Goal: Book appointment/travel/reservation

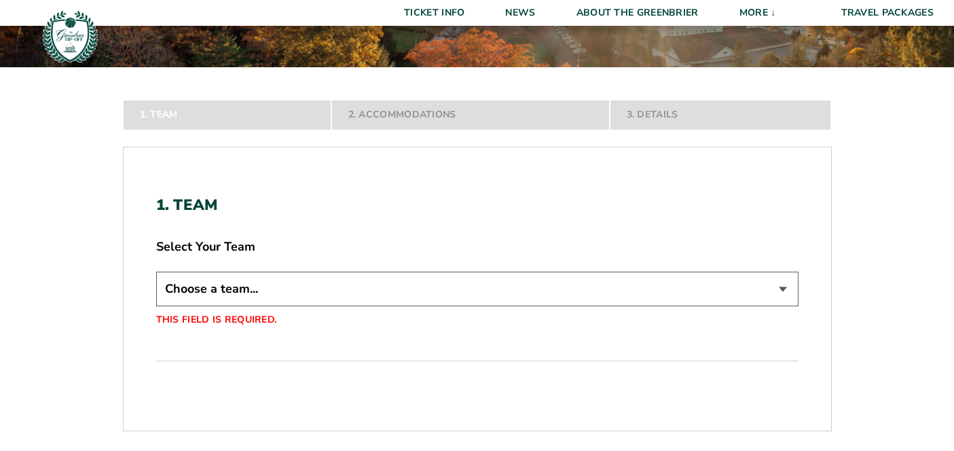
scroll to position [179, 0]
click at [387, 308] on div "Choose a team... [PERSON_NAME] Bulldogs Northwestern Wildcats [US_STATE] Gameco…" at bounding box center [477, 300] width 642 height 56
click at [377, 299] on select "Choose a team... [PERSON_NAME] Bulldogs Northwestern Wildcats [US_STATE] Gameco…" at bounding box center [477, 289] width 642 height 35
select select "15527"
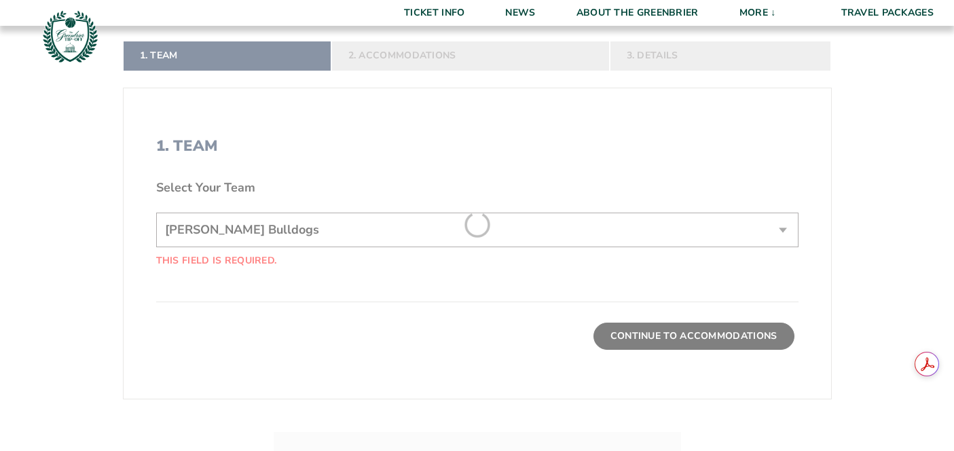
scroll to position [335, 0]
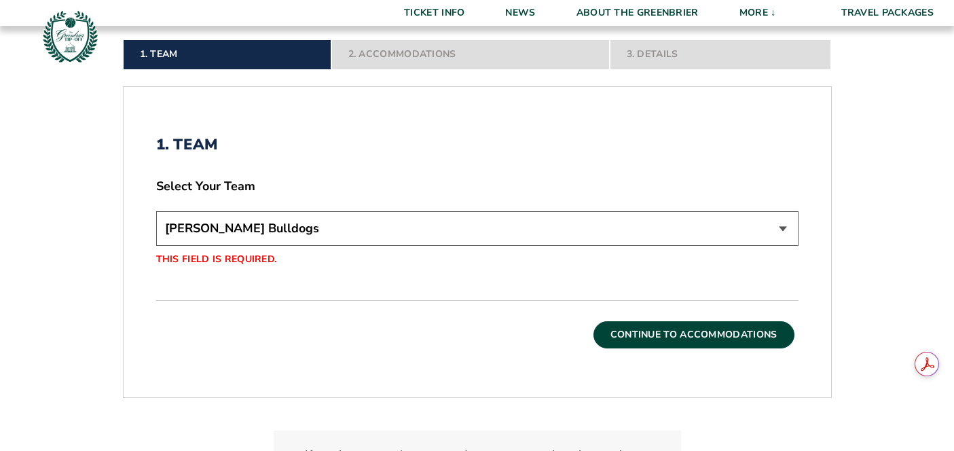
click at [659, 341] on div "1. Team Select Your Team Choose a team... [PERSON_NAME] Bulldogs Northwestern W…" at bounding box center [477, 242] width 707 height 278
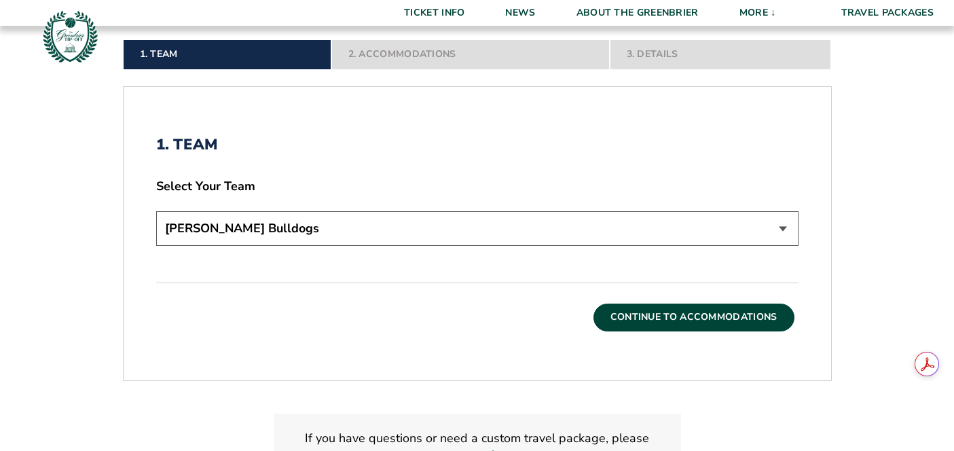
click at [657, 325] on button "Continue To Accommodations" at bounding box center [693, 316] width 201 height 27
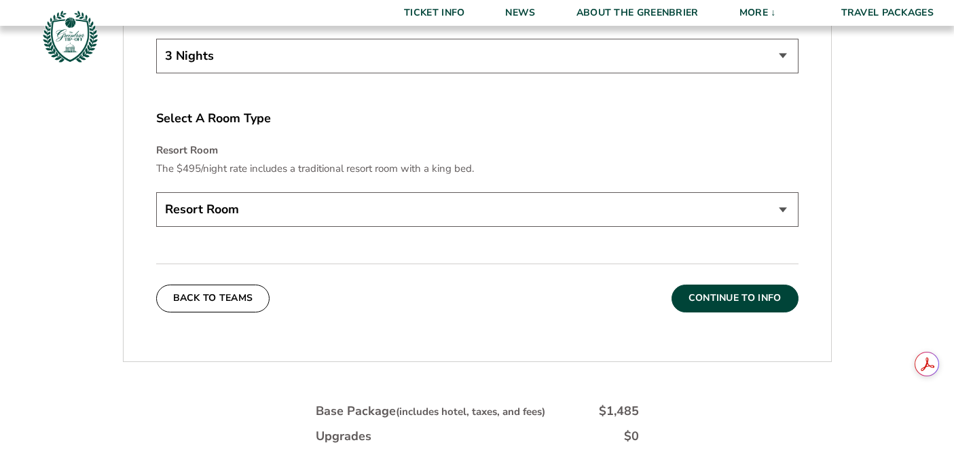
click at [708, 295] on button "Continue To Info" at bounding box center [734, 297] width 127 height 27
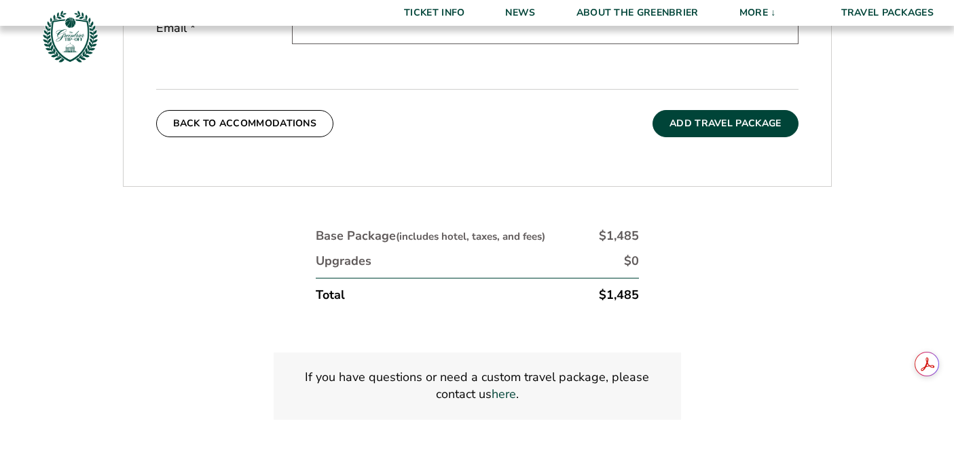
scroll to position [547, 0]
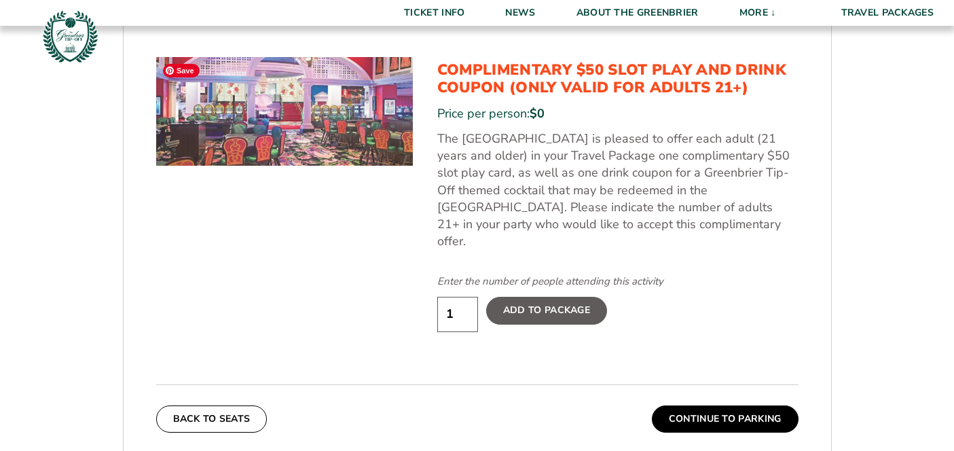
scroll to position [684, 0]
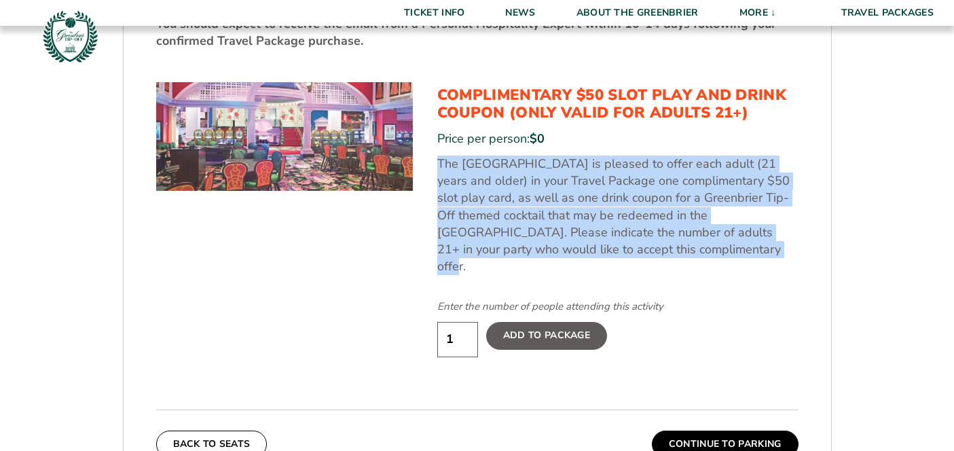
drag, startPoint x: 620, startPoint y: 244, endPoint x: 440, endPoint y: 160, distance: 198.6
click at [440, 160] on p "The [GEOGRAPHIC_DATA] is pleased to offer each adult (21 years and older) in yo…" at bounding box center [617, 214] width 361 height 119
copy p "The Greenbrier Resort is pleased to offer each adult (21 years and older) in yo…"
